Goal: Understand process/instructions: Learn about a topic

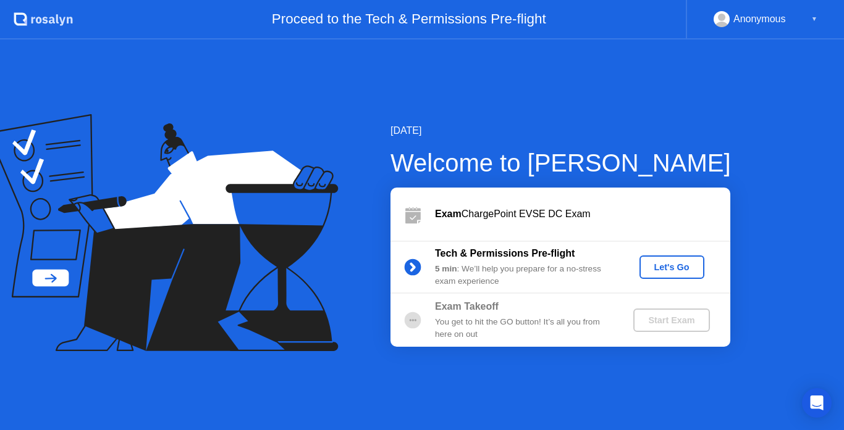
click at [657, 267] on div "Let's Go" at bounding box center [671, 267] width 55 height 10
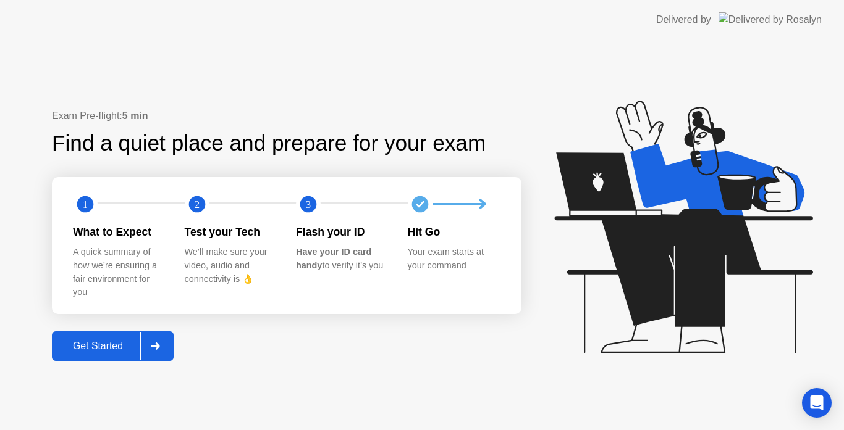
click at [133, 346] on div "Get Started" at bounding box center [98, 346] width 85 height 11
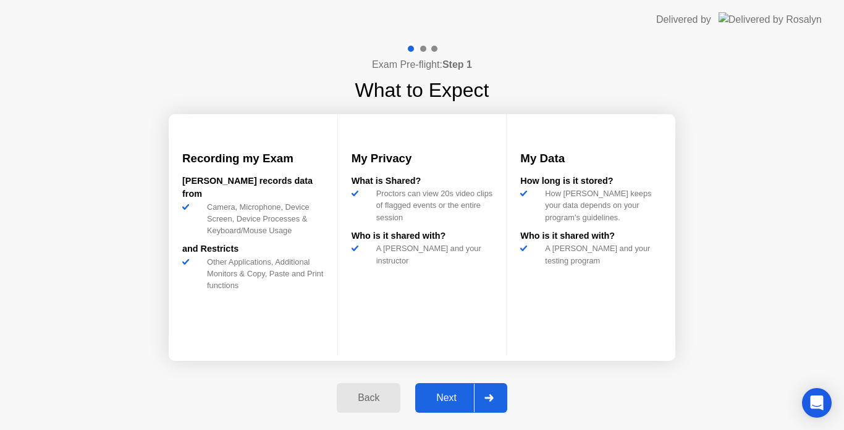
click at [456, 398] on div "Next" at bounding box center [446, 398] width 55 height 11
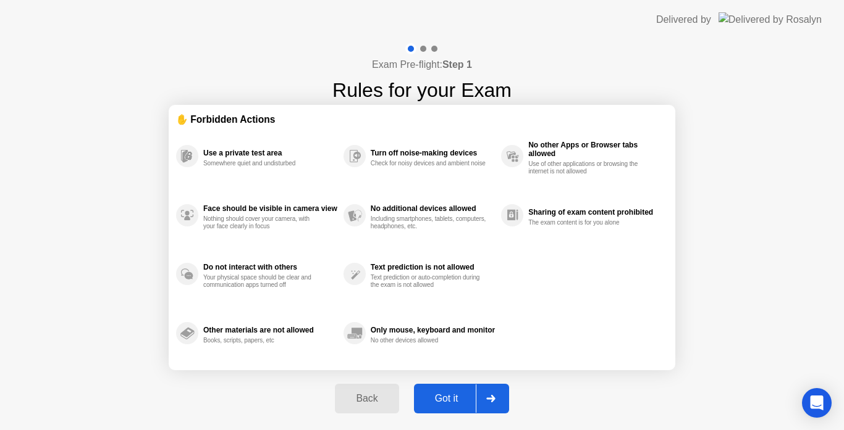
click at [391, 403] on div "Back" at bounding box center [366, 398] width 56 height 11
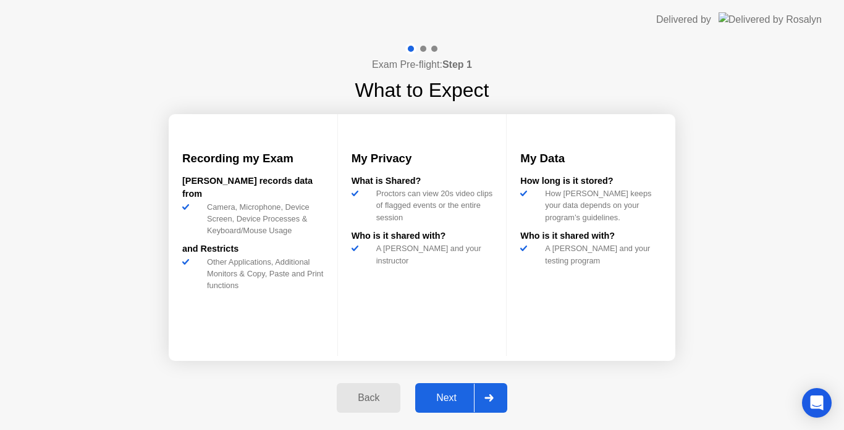
click at [463, 395] on div "Next" at bounding box center [446, 398] width 55 height 11
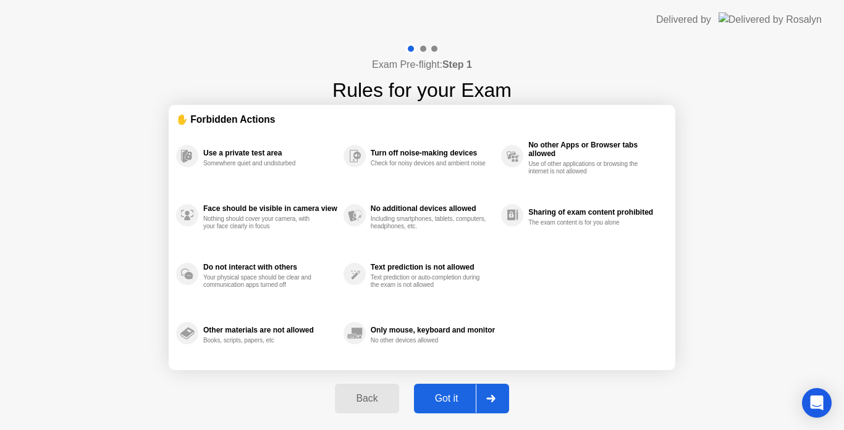
click at [464, 395] on div "Got it" at bounding box center [447, 398] width 58 height 11
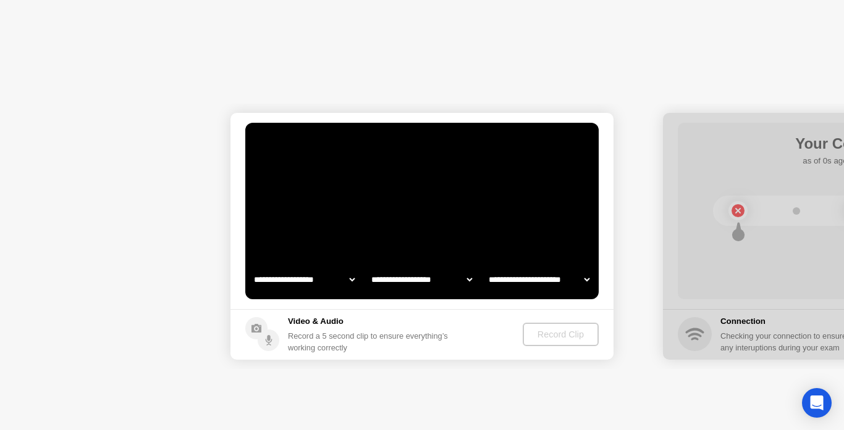
select select "**********"
select select "*******"
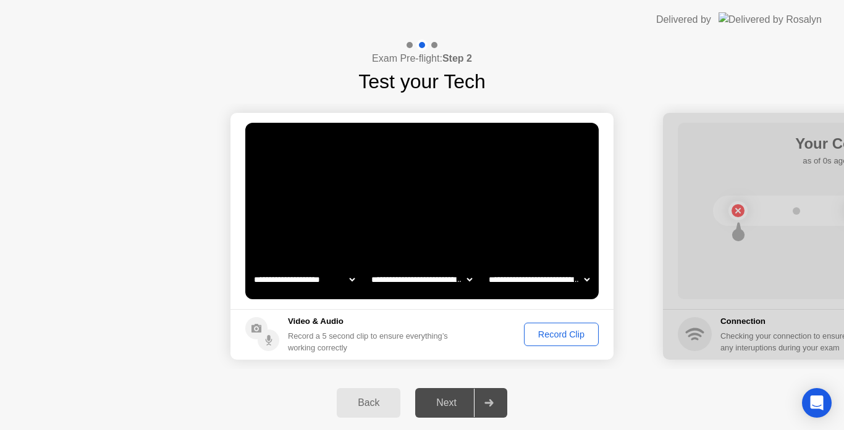
click at [542, 334] on div "Record Clip" at bounding box center [561, 335] width 66 height 10
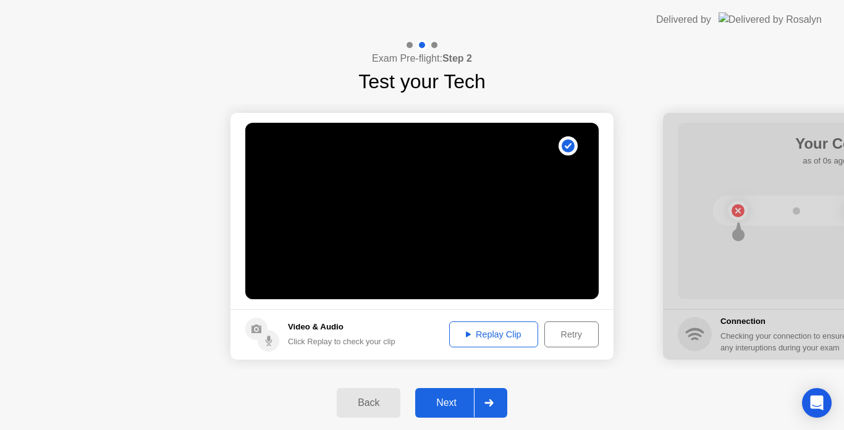
click at [458, 399] on div "Next" at bounding box center [446, 403] width 55 height 11
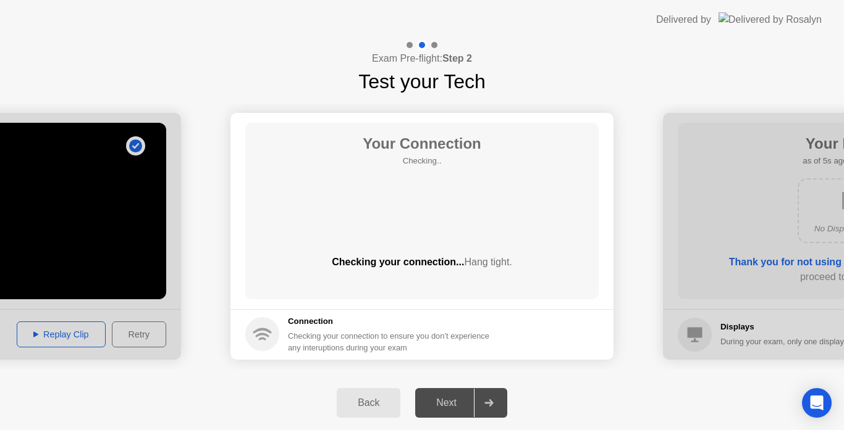
click at [367, 398] on div "Back" at bounding box center [368, 403] width 56 height 11
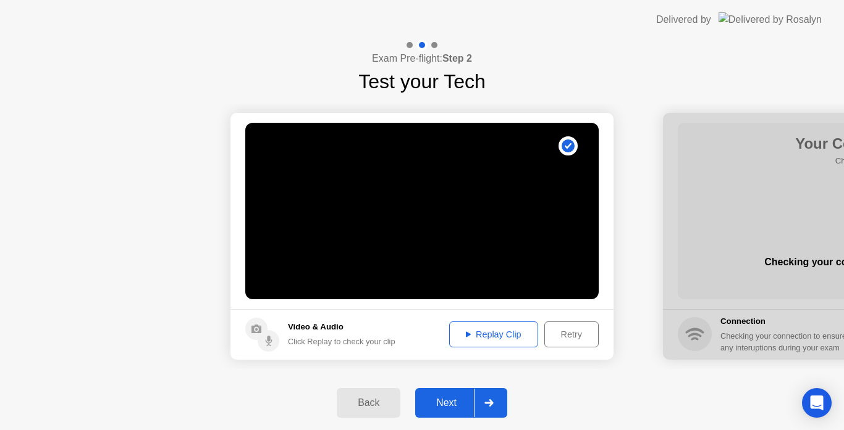
click at [449, 398] on div "Next" at bounding box center [446, 403] width 55 height 11
